Goal: Find specific page/section: Find specific page/section

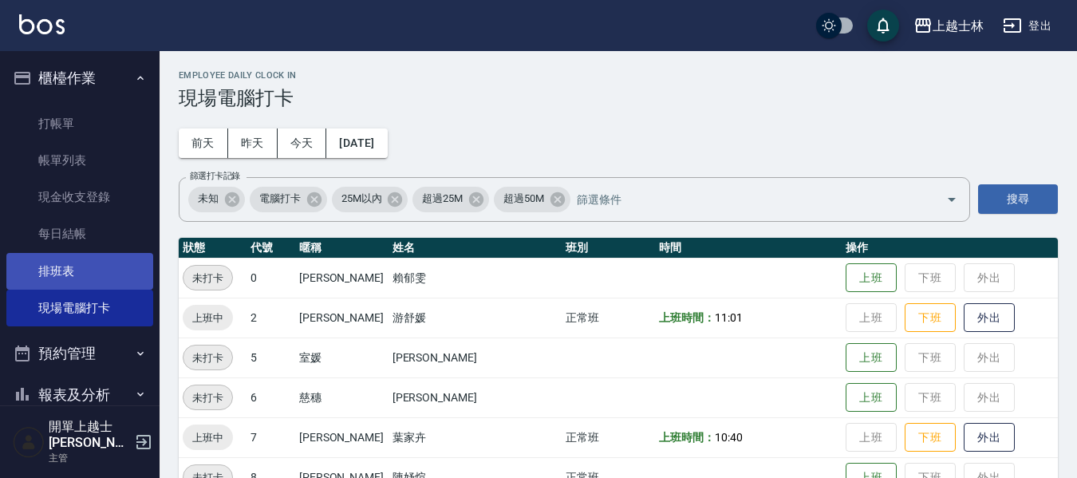
scroll to position [160, 0]
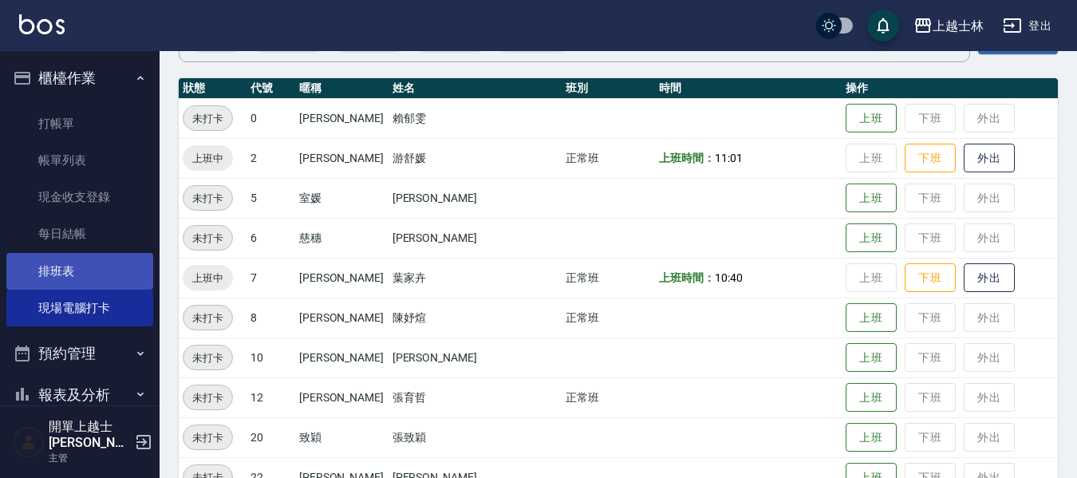
click at [57, 263] on link "排班表" at bounding box center [79, 271] width 147 height 37
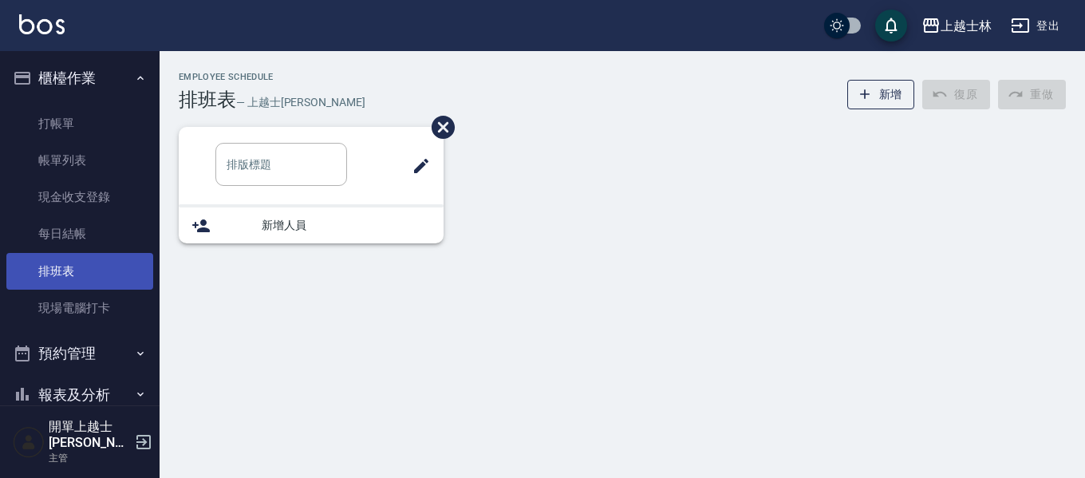
type input "洗髮班"
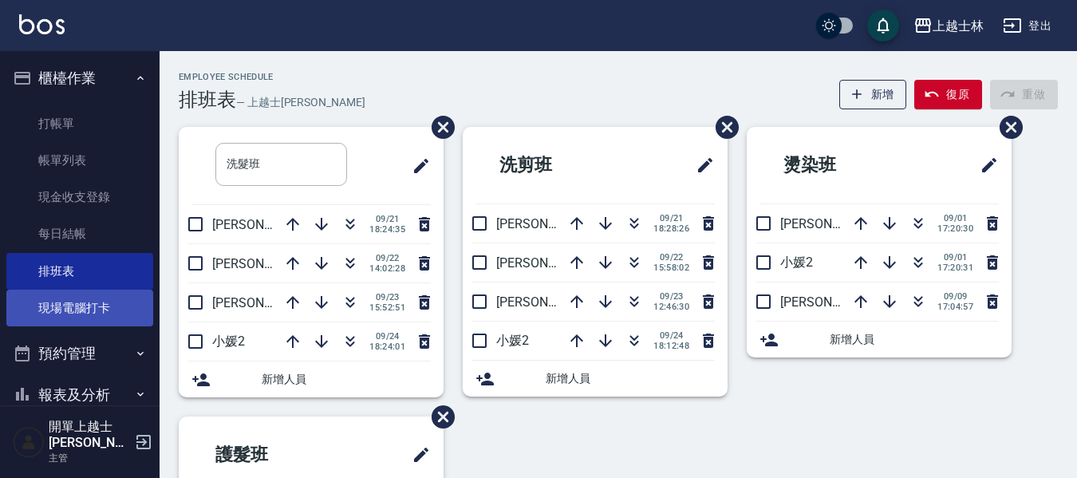
click at [129, 306] on link "現場電腦打卡" at bounding box center [79, 308] width 147 height 37
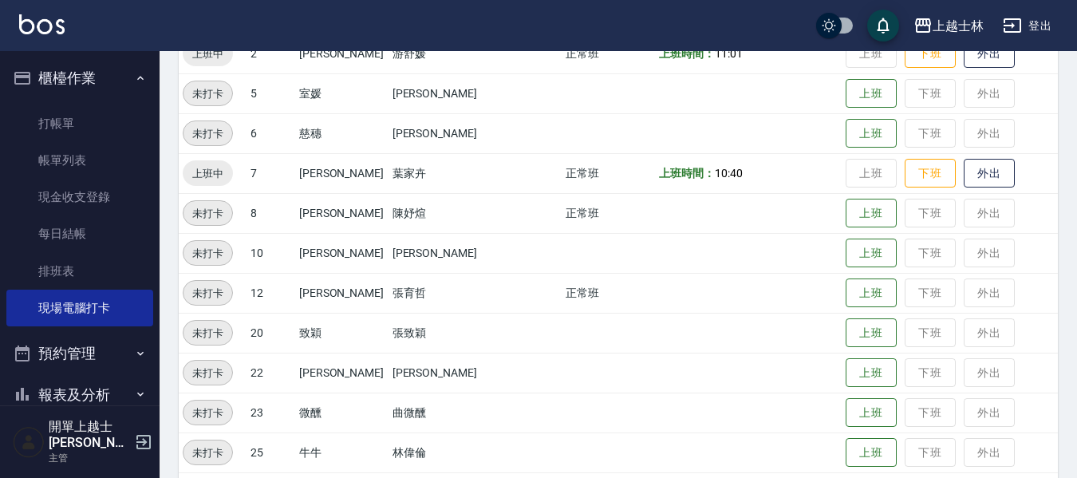
scroll to position [239, 0]
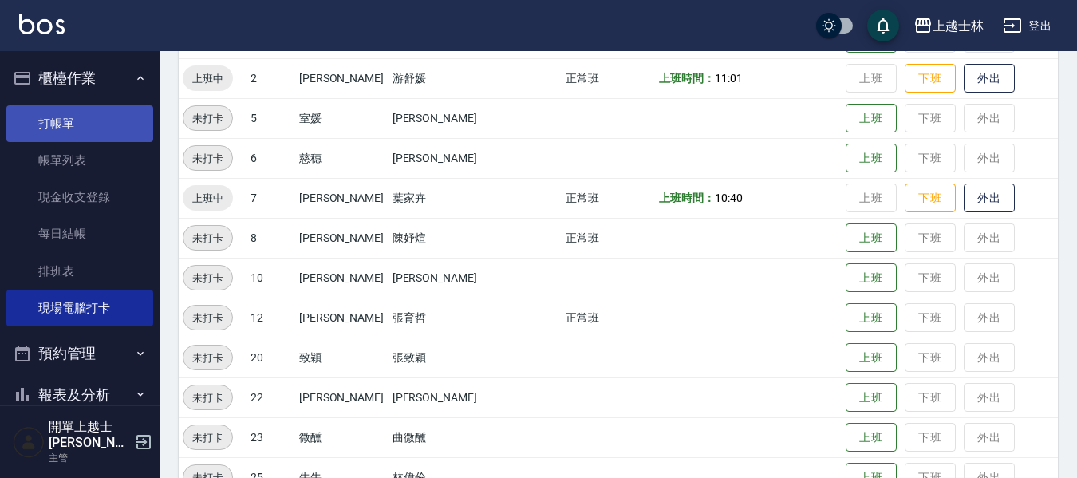
click at [66, 113] on link "打帳單" at bounding box center [79, 123] width 147 height 37
